Goal: Check status: Check status

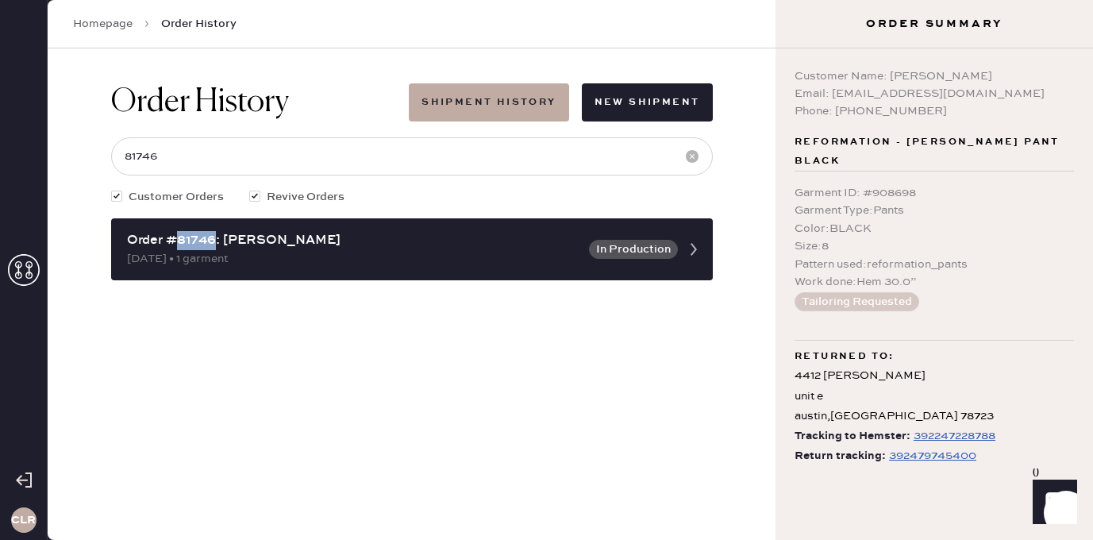
click at [27, 260] on icon at bounding box center [24, 270] width 32 height 32
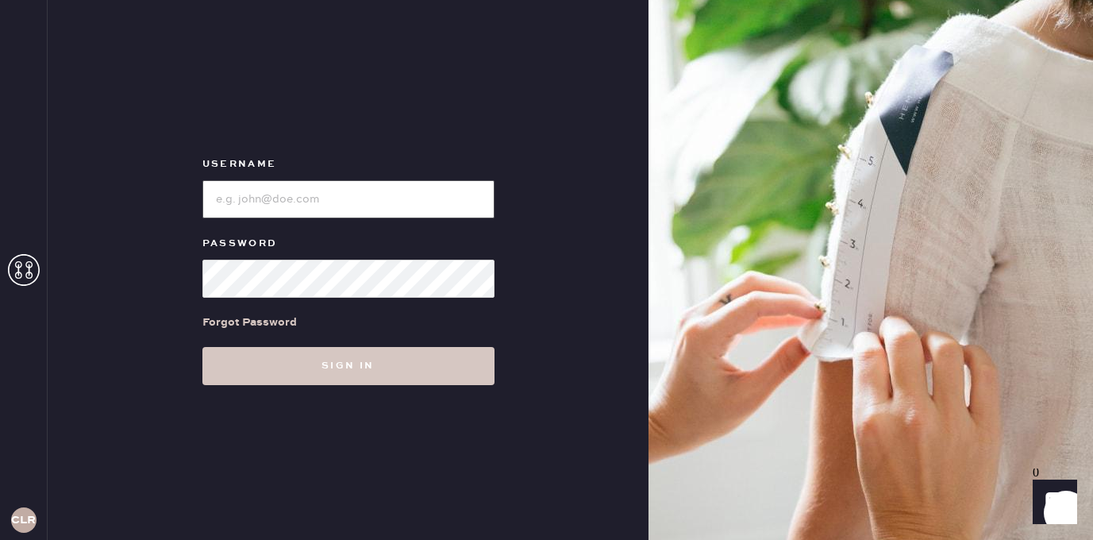
type input "[EMAIL_ADDRESS][DOMAIN_NAME]"
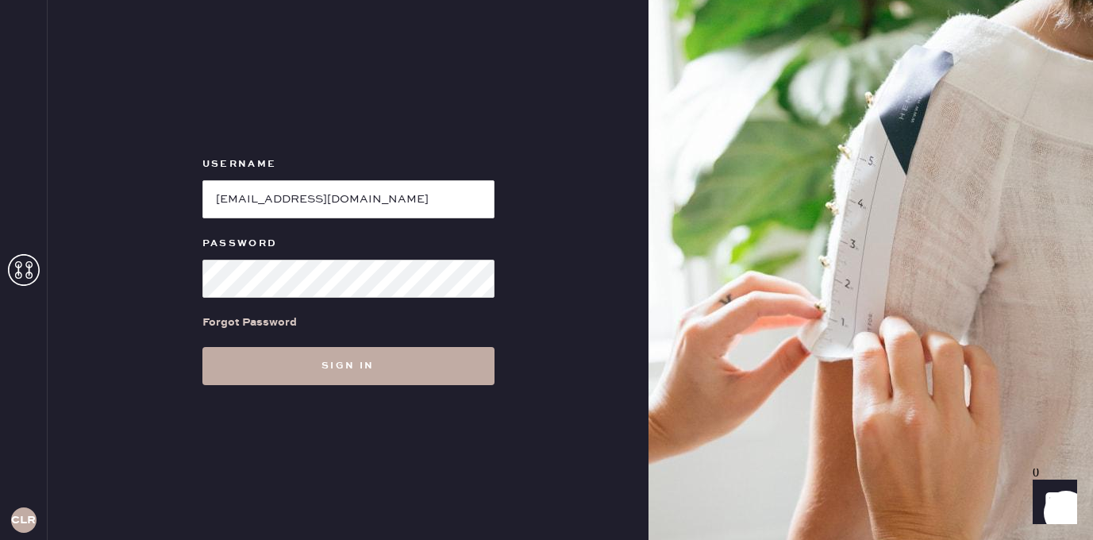
click at [343, 362] on button "Sign in" at bounding box center [348, 366] width 292 height 38
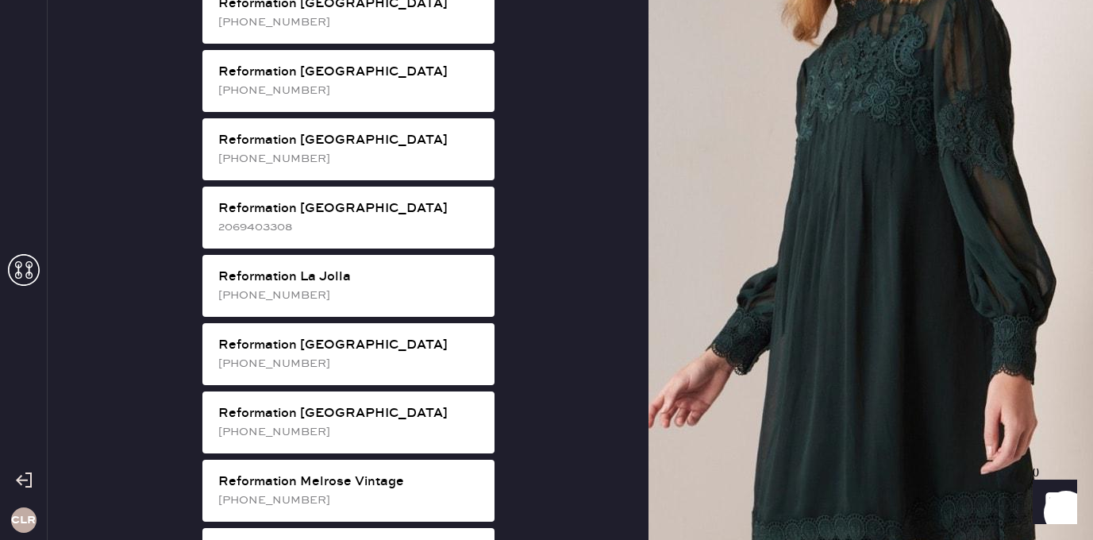
scroll to position [1432, 0]
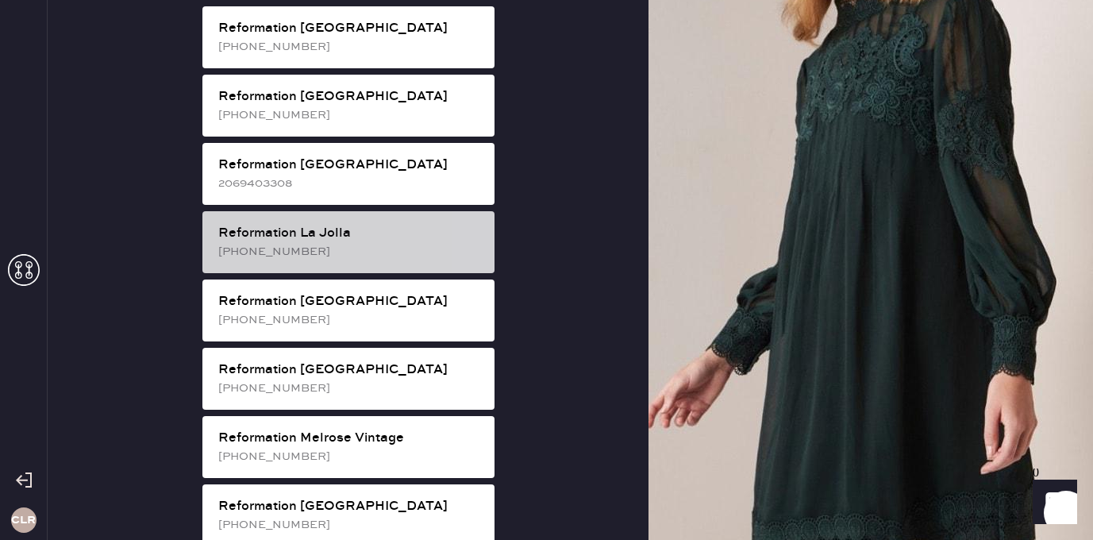
click at [404, 211] on div "Reformation La Jolla [PHONE_NUMBER]" at bounding box center [348, 242] width 292 height 62
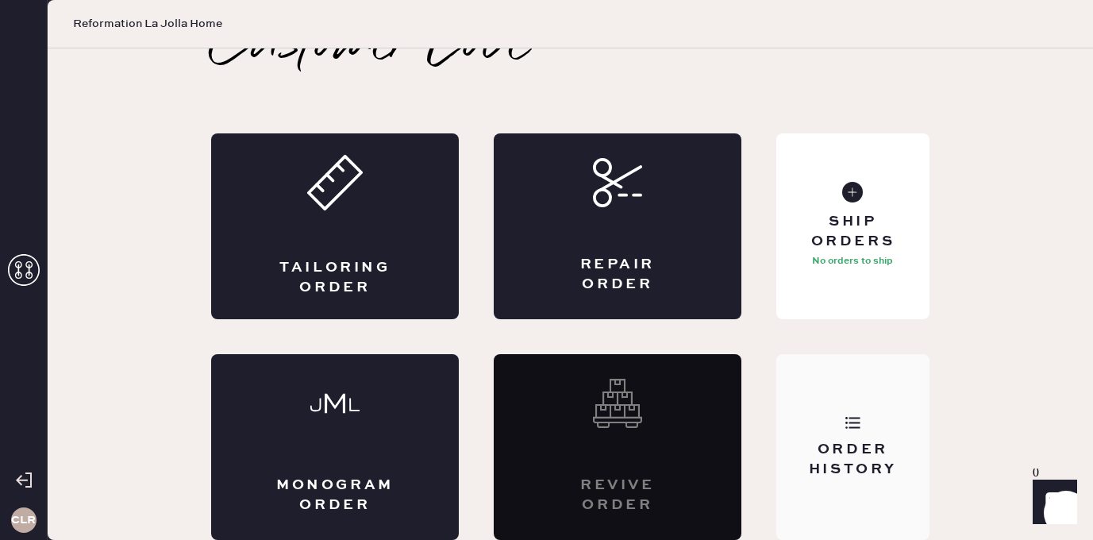
click at [809, 372] on div "Order History" at bounding box center [852, 447] width 153 height 186
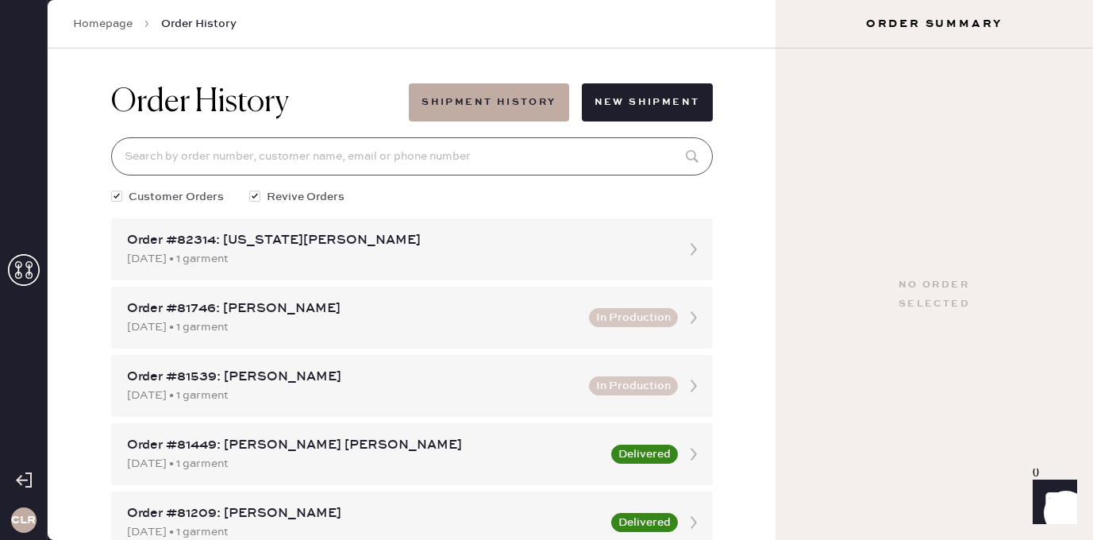
click at [423, 146] on input at bounding box center [412, 156] width 602 height 38
paste input "81804"
type input "81804"
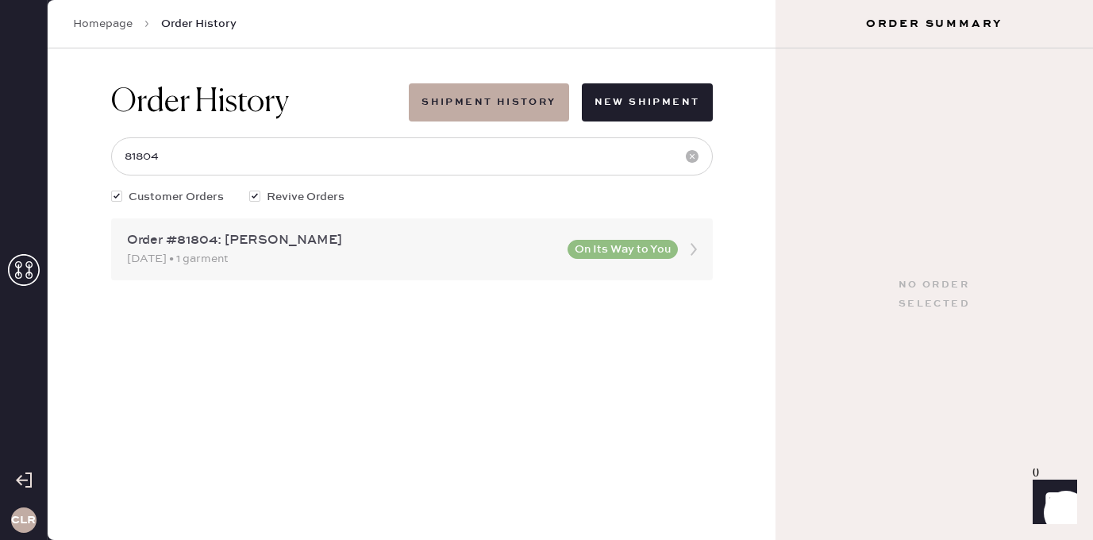
click at [306, 252] on div "[DATE] • 1 garment" at bounding box center [342, 258] width 431 height 17
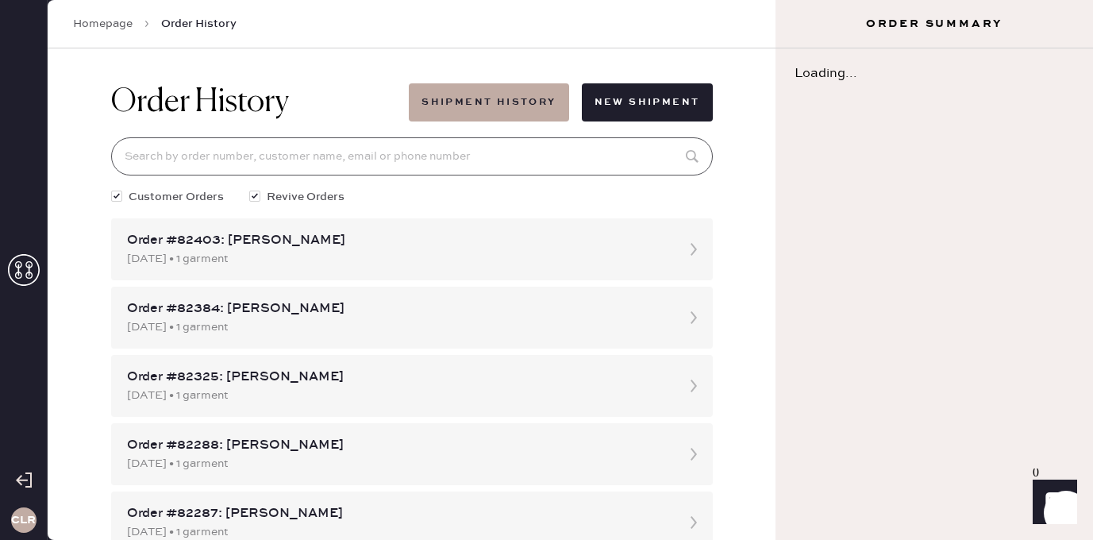
click at [342, 163] on input at bounding box center [412, 156] width 602 height 38
paste input "81804"
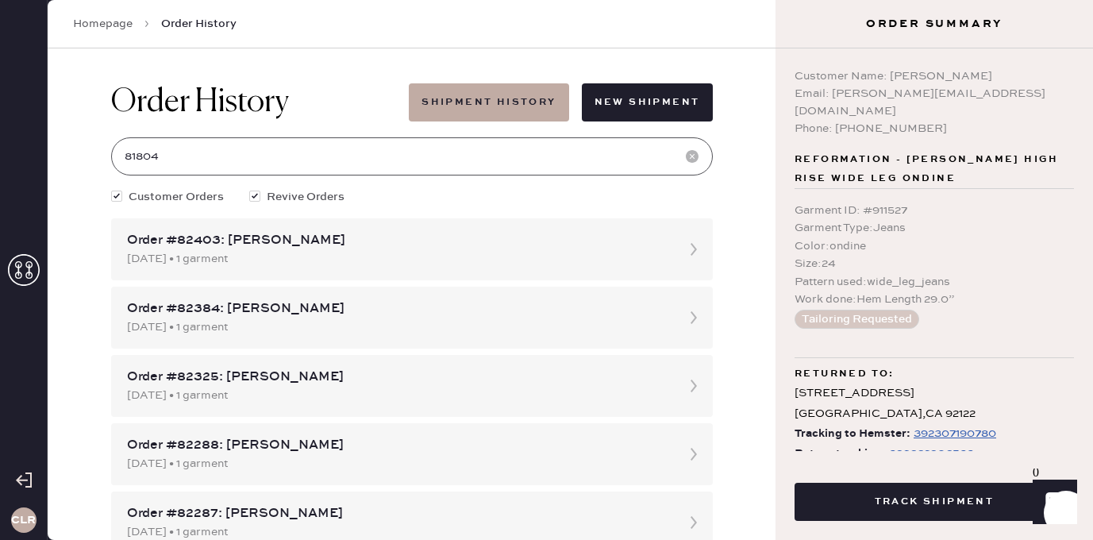
scroll to position [21, 0]
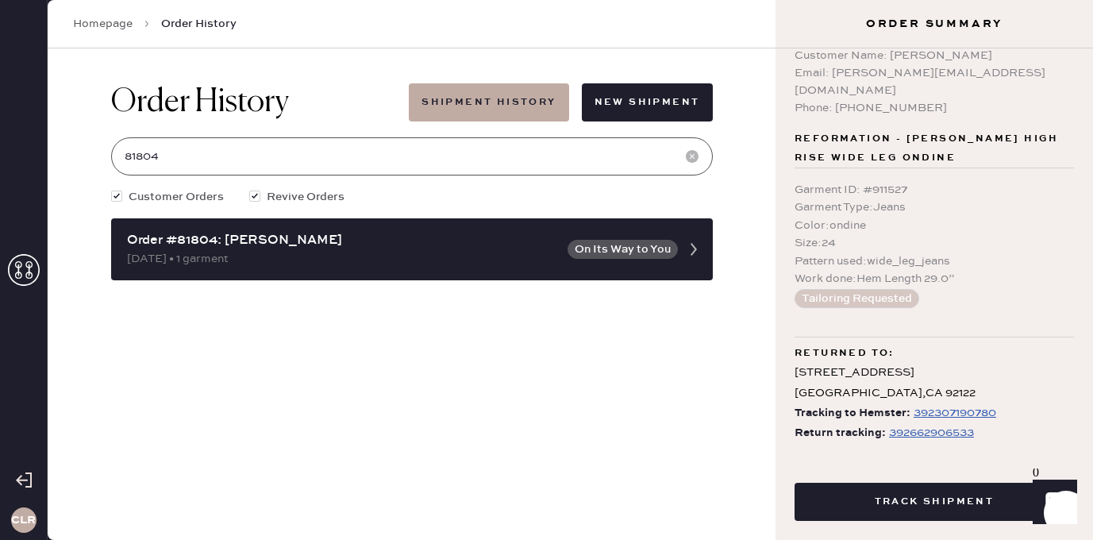
type input "81804"
click at [919, 423] on div "392662906533" at bounding box center [931, 432] width 85 height 19
click at [29, 271] on use at bounding box center [24, 270] width 32 height 32
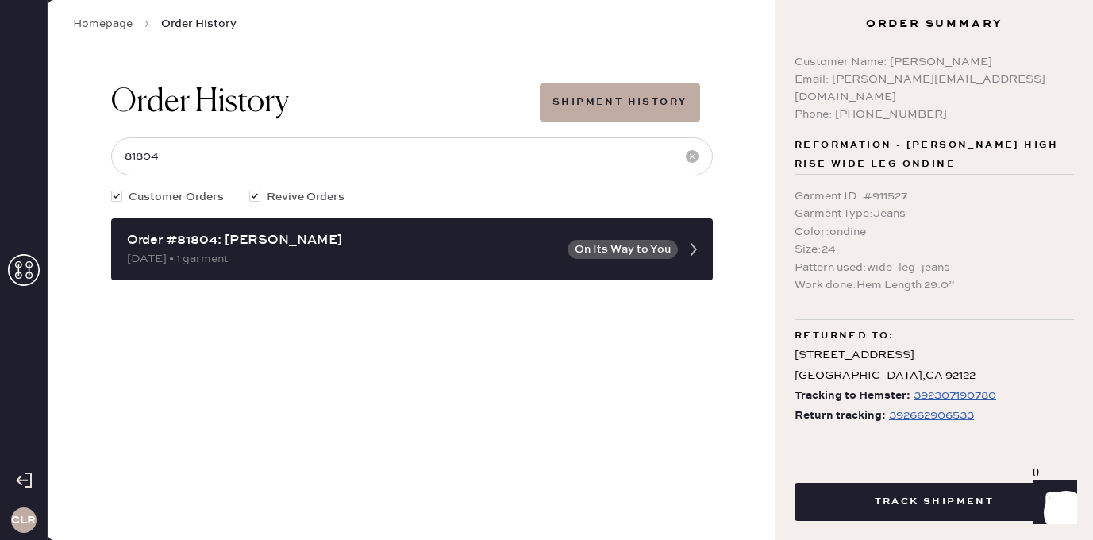
scroll to position [0, 0]
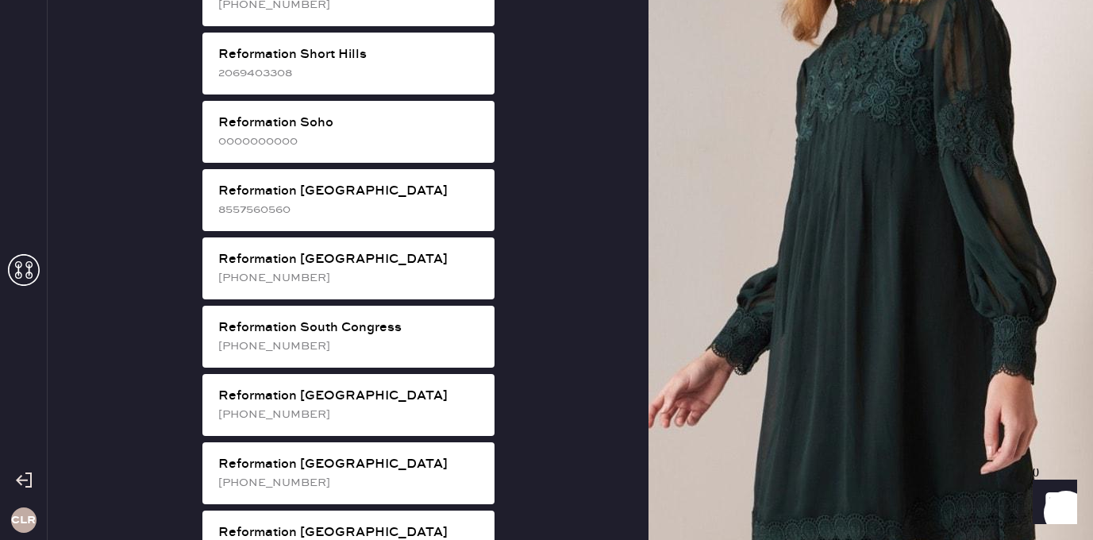
scroll to position [2957, 0]
